Goal: Information Seeking & Learning: Find specific fact

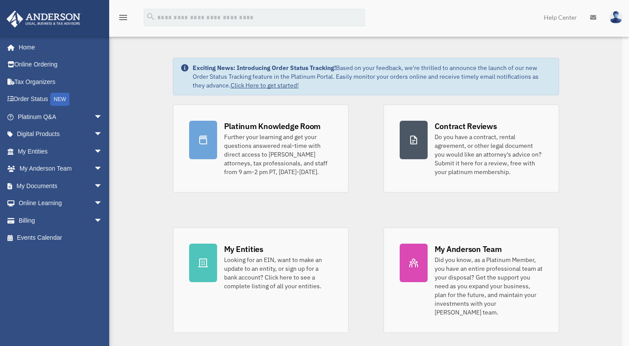
click at [90, 153] on div "x" at bounding box center [314, 173] width 629 height 346
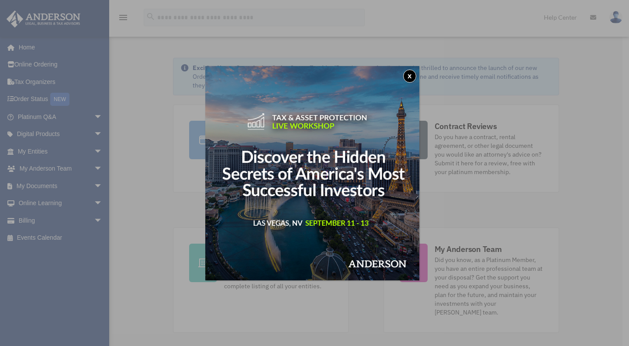
click at [411, 75] on button "x" at bounding box center [409, 76] width 13 height 13
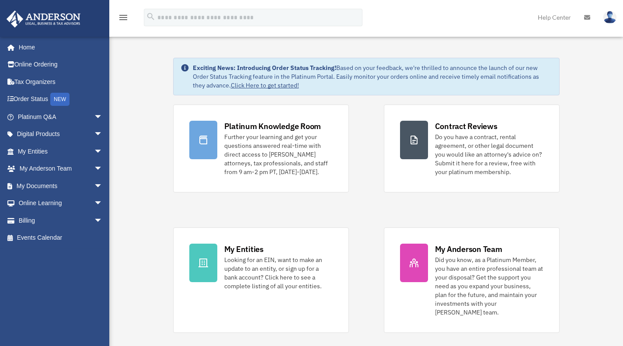
click at [94, 155] on span "arrow_drop_down" at bounding box center [102, 152] width 17 height 18
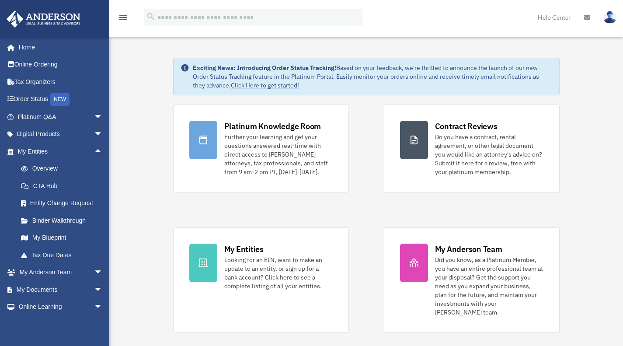
click at [66, 168] on link "Overview" at bounding box center [64, 168] width 104 height 17
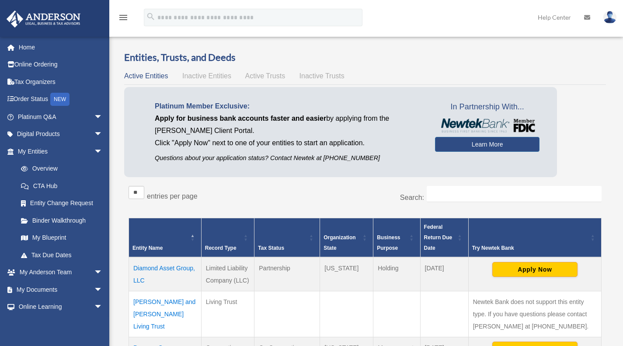
scroll to position [87, 0]
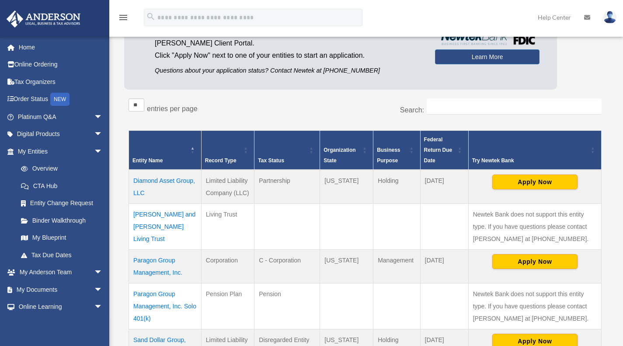
click at [165, 259] on td "Paragon Group Management, Inc." at bounding box center [165, 267] width 73 height 34
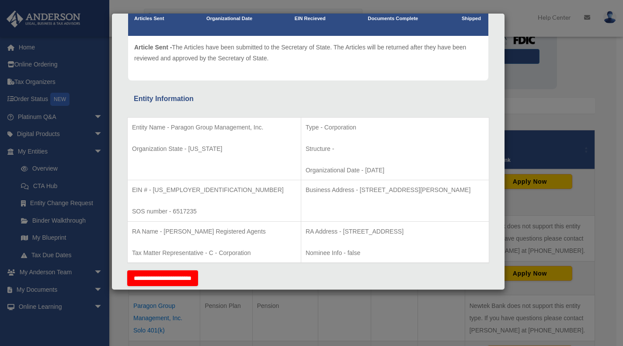
drag, startPoint x: 323, startPoint y: 191, endPoint x: 461, endPoint y: 196, distance: 138.2
click at [461, 196] on td "Business Address - [STREET_ADDRESS][PERSON_NAME]" at bounding box center [395, 201] width 188 height 42
copy p "[STREET_ADDRESS][PERSON_NAME]"
